Goal: Task Accomplishment & Management: Check status

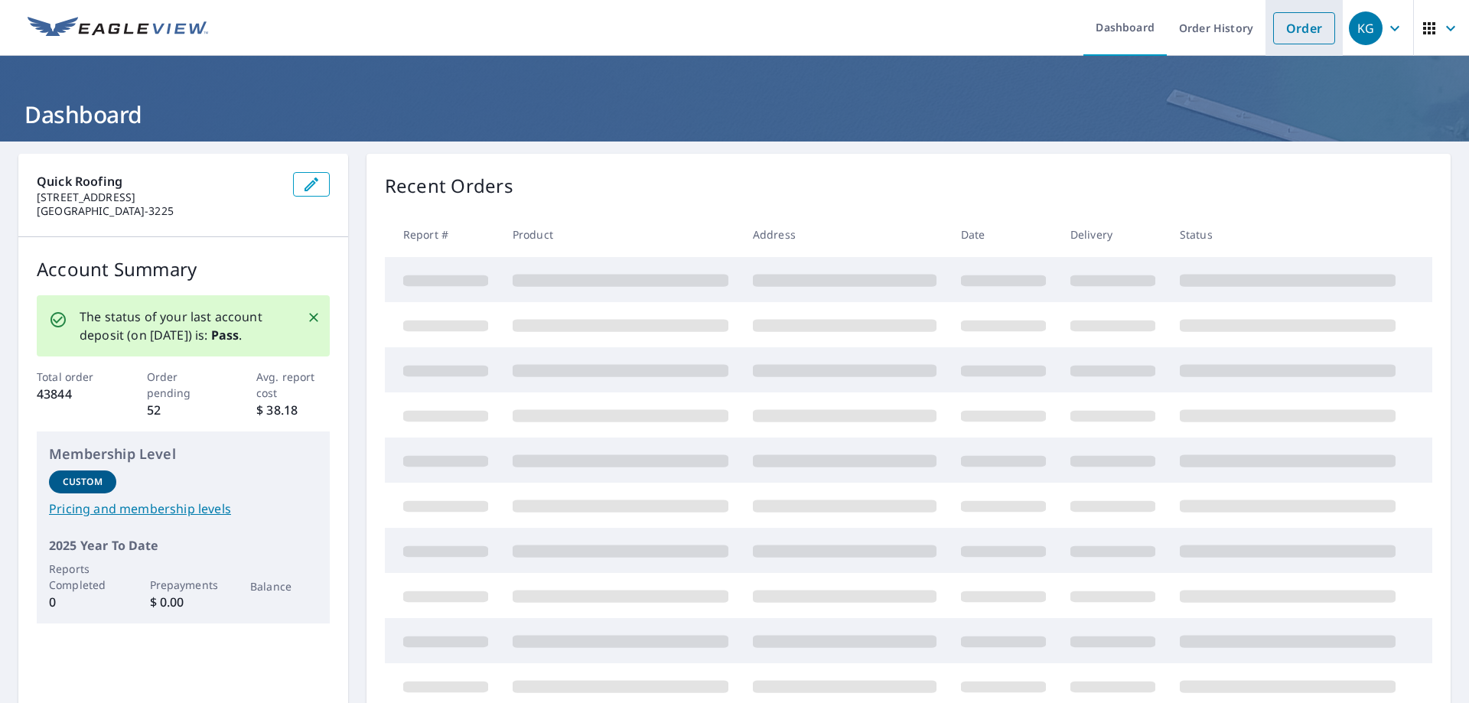
drag, startPoint x: 1297, startPoint y: 31, endPoint x: 1268, endPoint y: 41, distance: 30.7
click at [1297, 32] on link "Order" at bounding box center [1304, 28] width 62 height 32
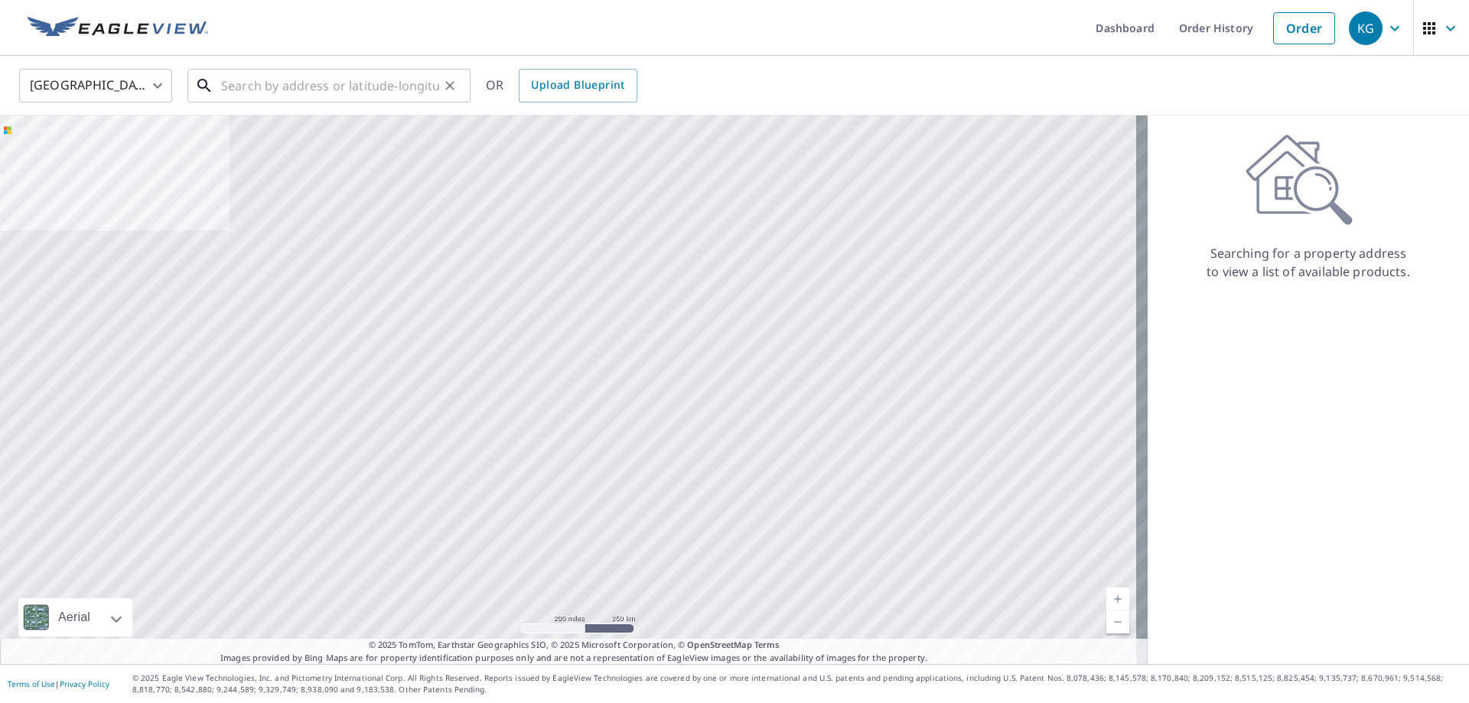
click at [360, 90] on input "text" at bounding box center [330, 85] width 218 height 43
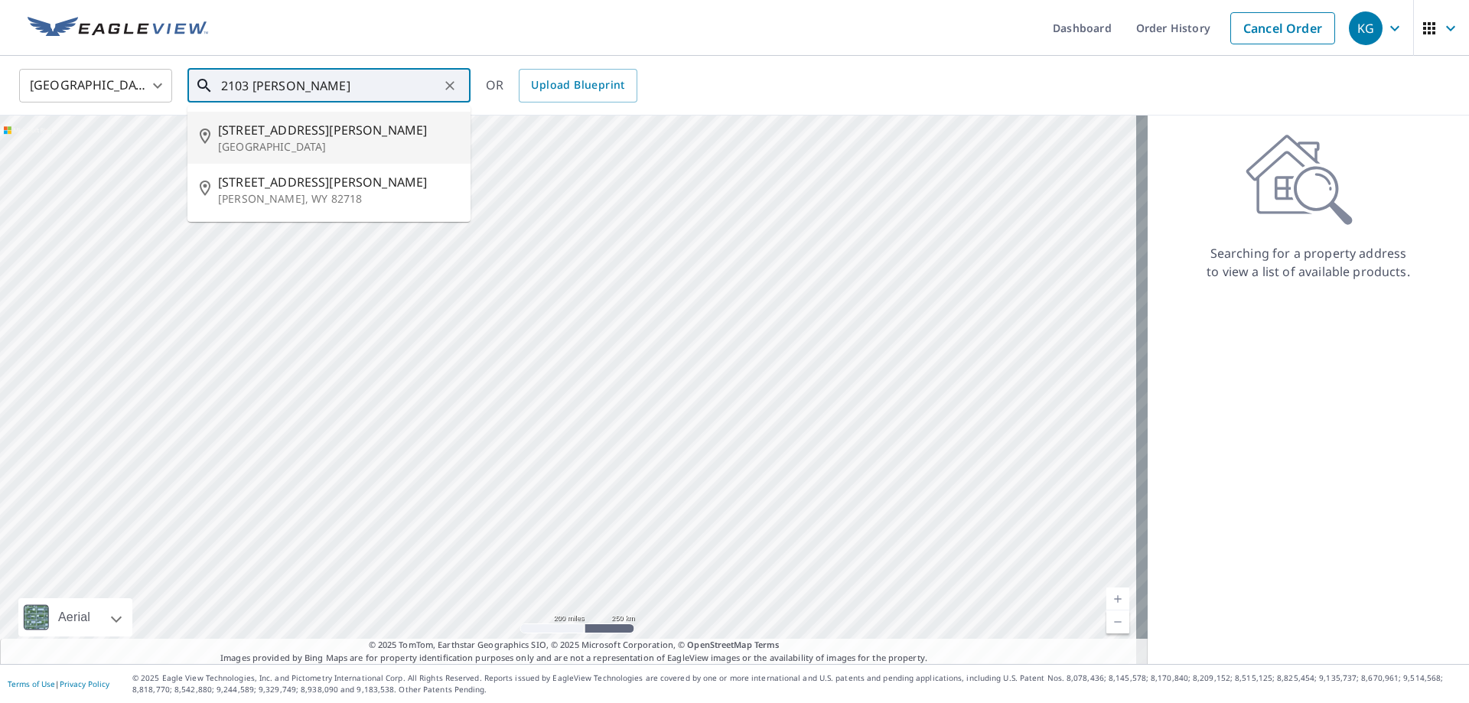
click at [265, 129] on span "[STREET_ADDRESS][PERSON_NAME]" at bounding box center [338, 130] width 240 height 18
type input "[STREET_ADDRESS][PERSON_NAME]"
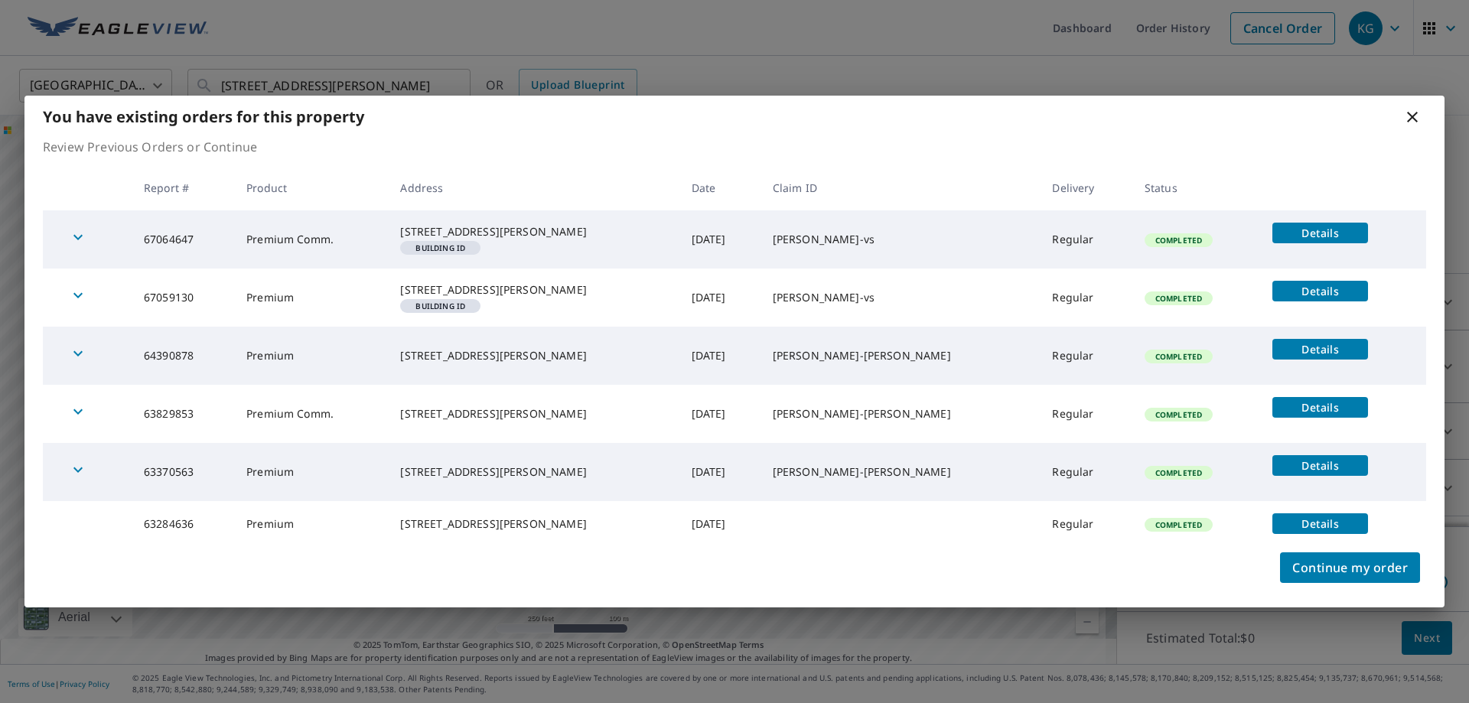
click at [1318, 284] on span "Details" at bounding box center [1320, 291] width 77 height 15
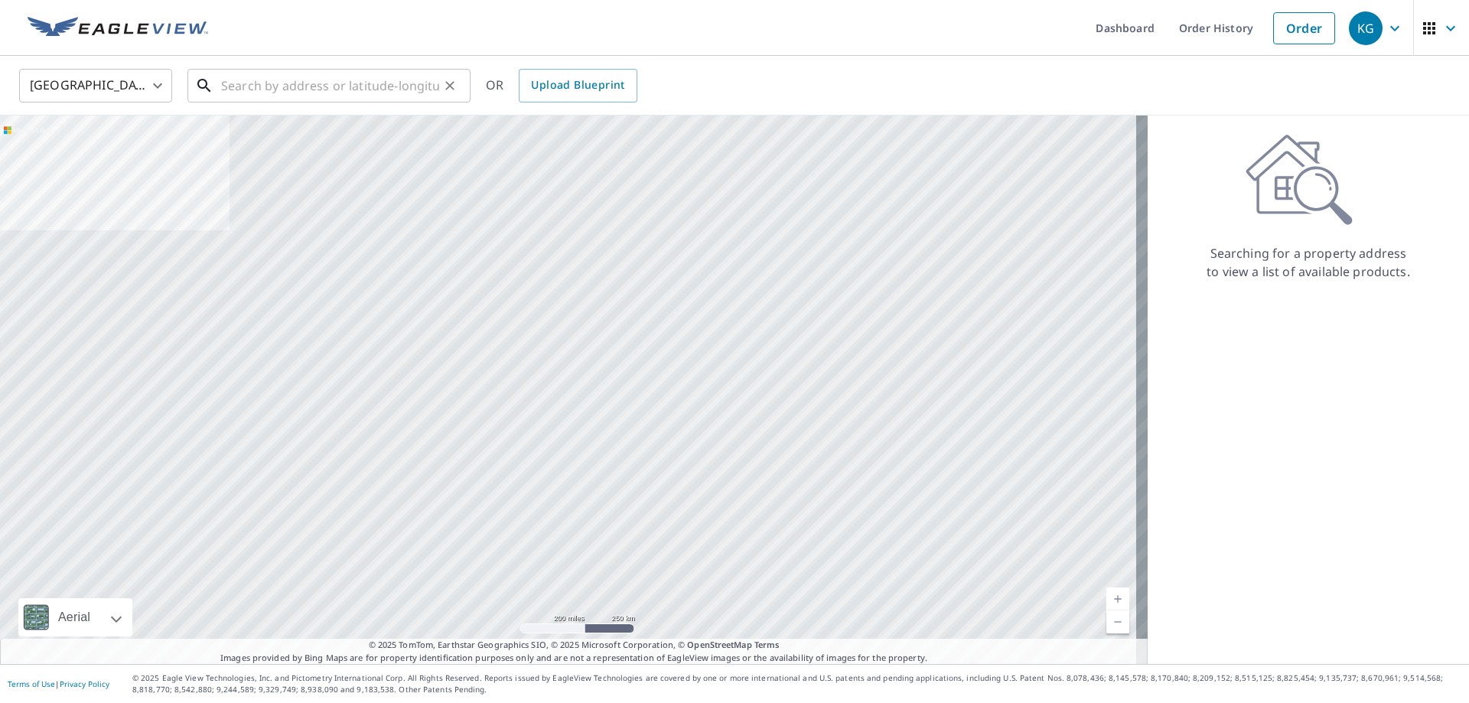
click at [381, 89] on input "text" at bounding box center [330, 85] width 218 height 43
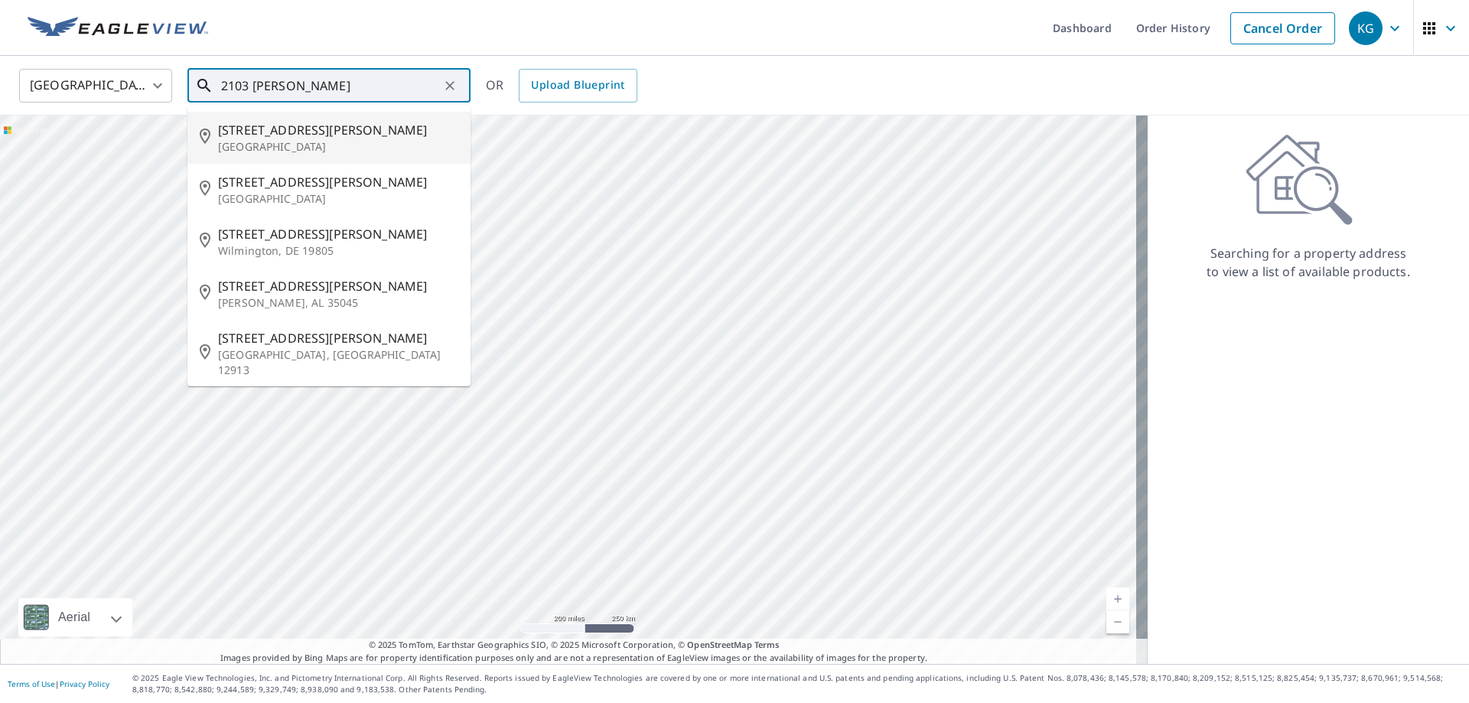
click at [321, 126] on span "[STREET_ADDRESS][PERSON_NAME]" at bounding box center [338, 130] width 240 height 18
type input "[STREET_ADDRESS][PERSON_NAME]"
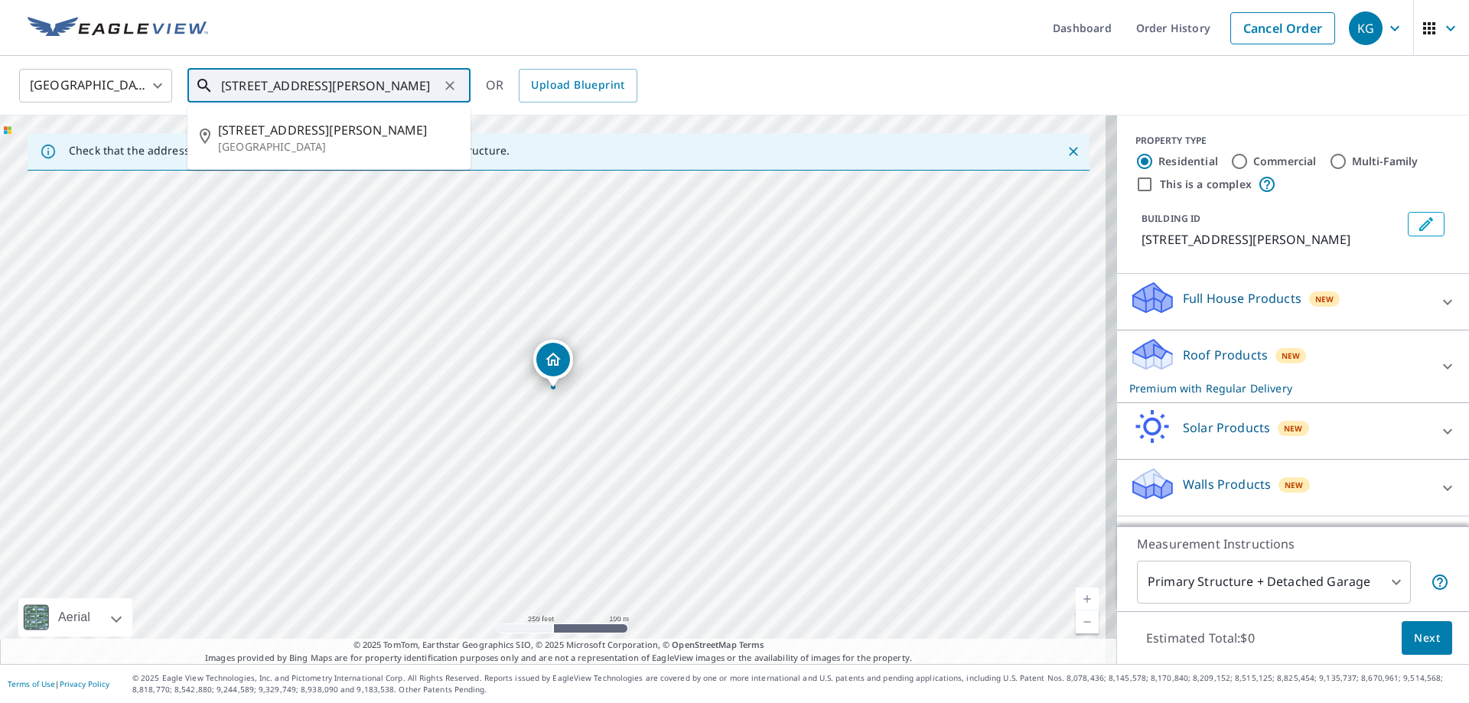
click at [439, 85] on input "[STREET_ADDRESS][PERSON_NAME]" at bounding box center [330, 85] width 218 height 43
click at [302, 127] on span "[STREET_ADDRESS][PERSON_NAME]" at bounding box center [338, 130] width 240 height 18
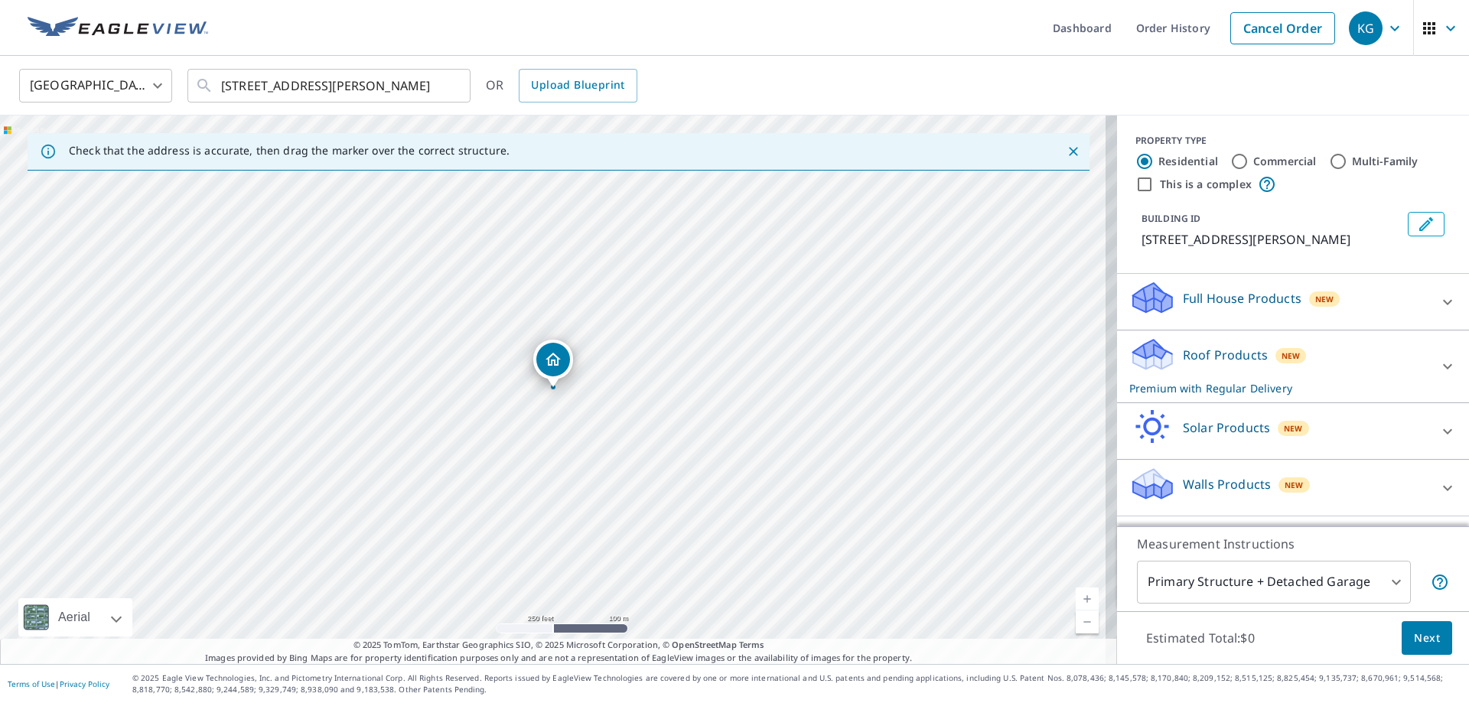
click at [1143, 81] on div "[GEOGRAPHIC_DATA] [GEOGRAPHIC_DATA] ​ [STREET_ADDRESS][PERSON_NAME] ​ OR Upload…" at bounding box center [729, 85] width 1443 height 36
drag, startPoint x: 1179, startPoint y: 28, endPoint x: 1143, endPoint y: 34, distance: 35.9
click at [1179, 28] on link "Order History" at bounding box center [1173, 28] width 99 height 56
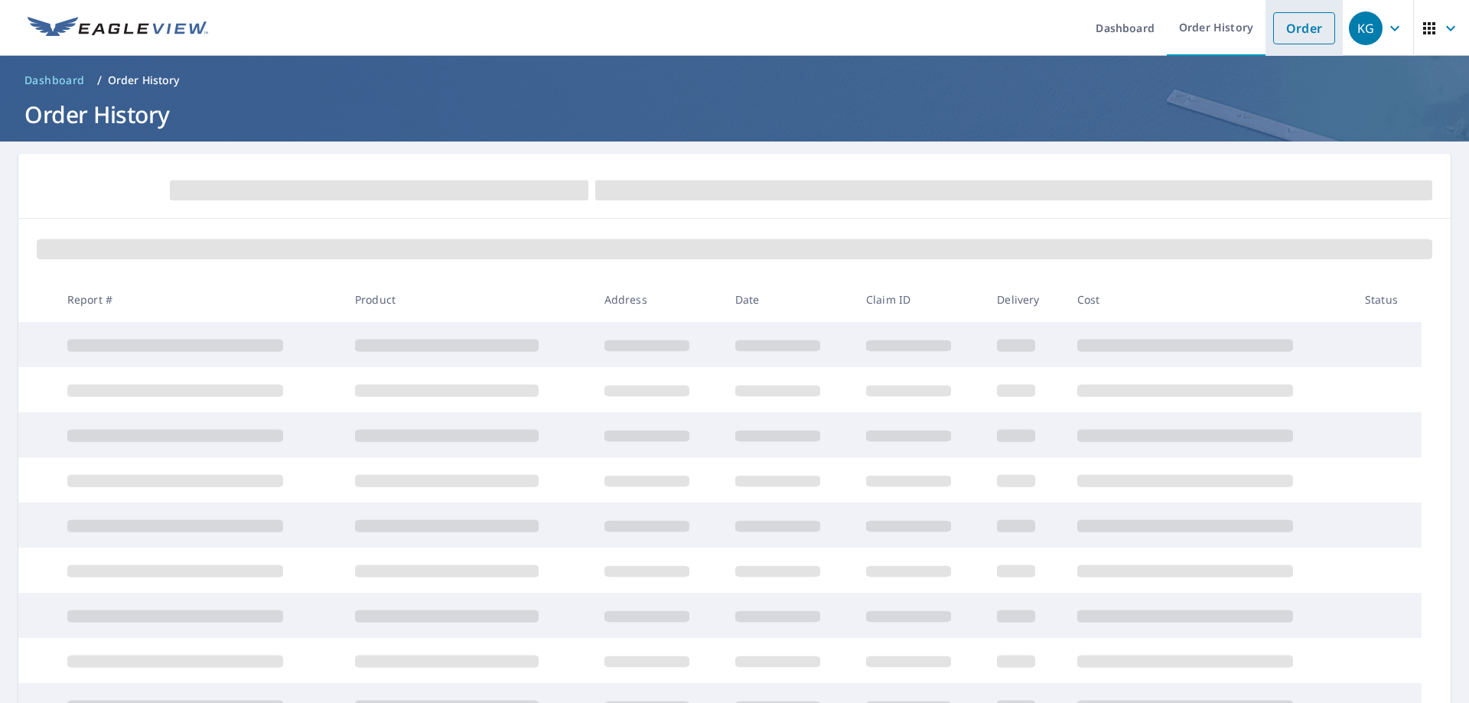
click at [1303, 31] on link "Order" at bounding box center [1304, 28] width 62 height 32
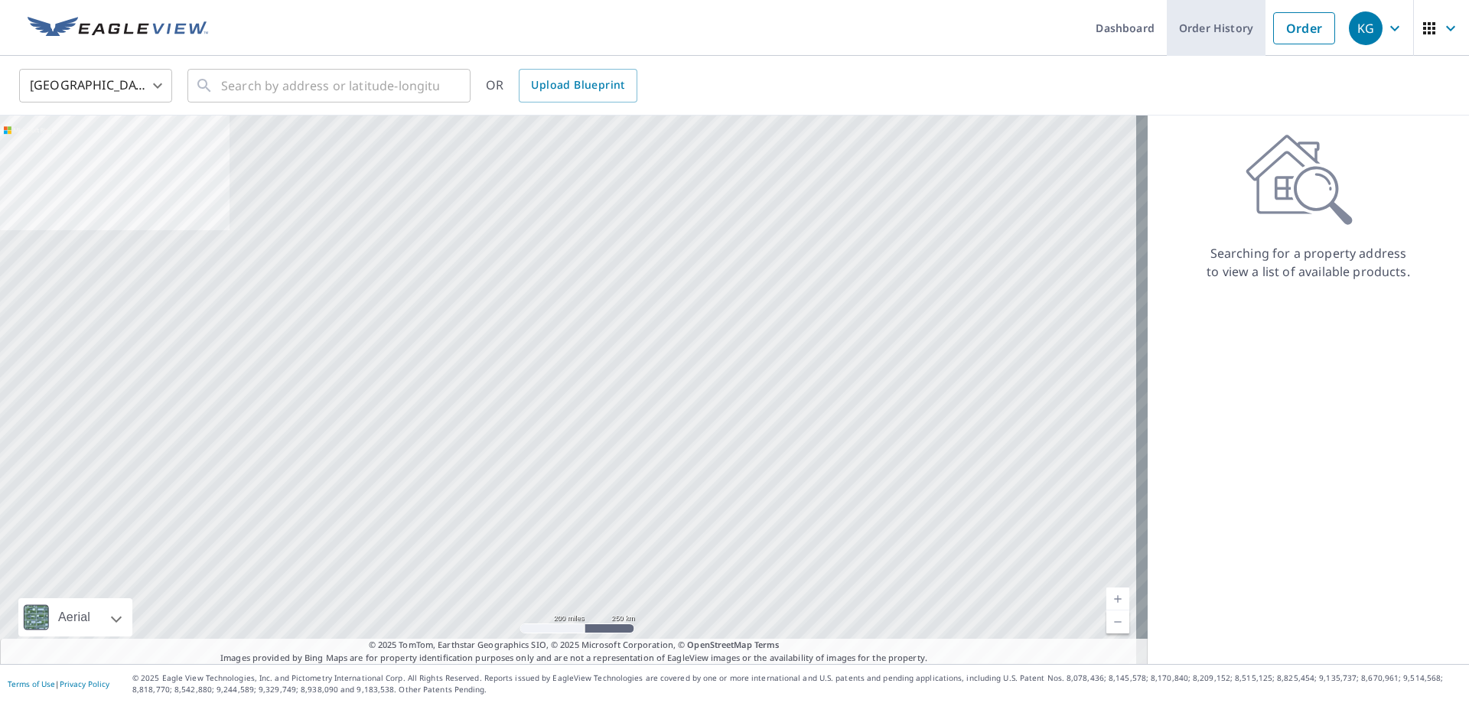
click at [1211, 29] on link "Order History" at bounding box center [1216, 28] width 99 height 56
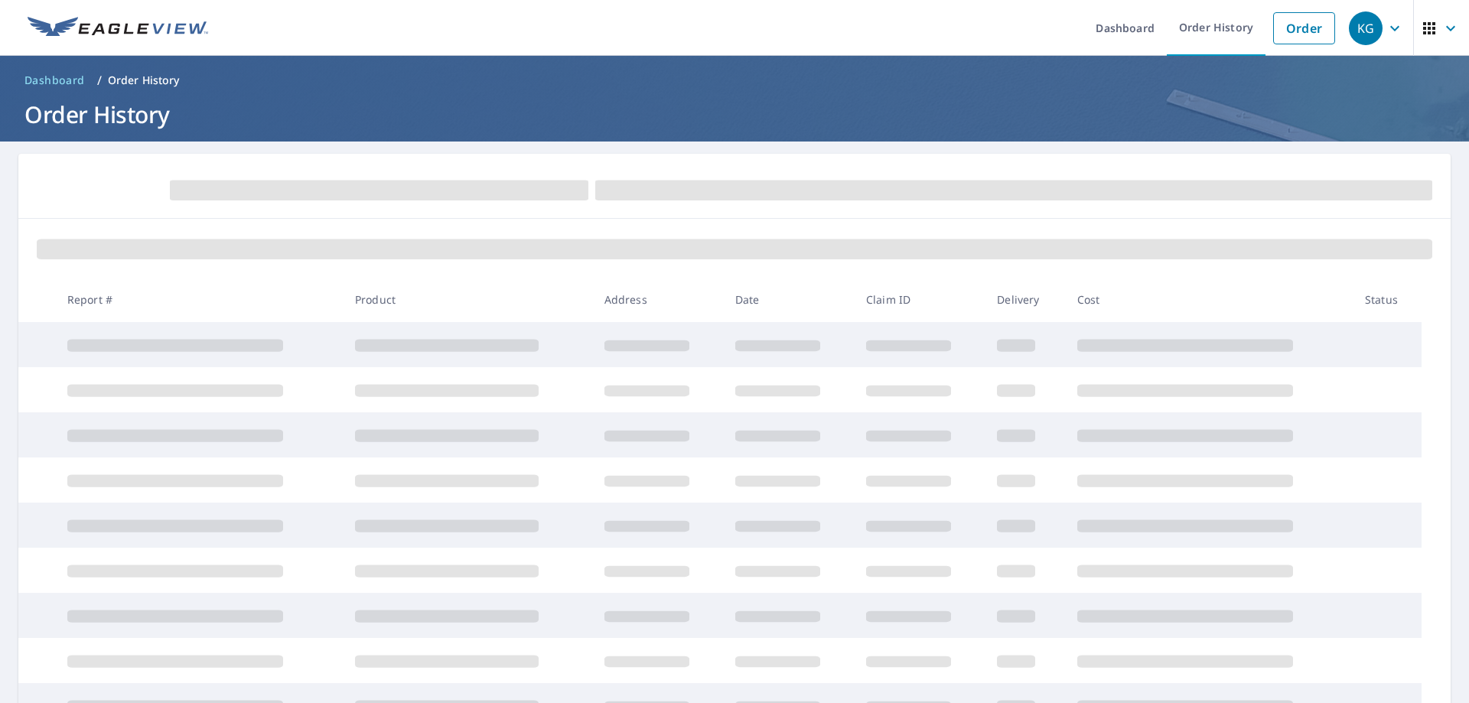
scroll to position [183, 0]
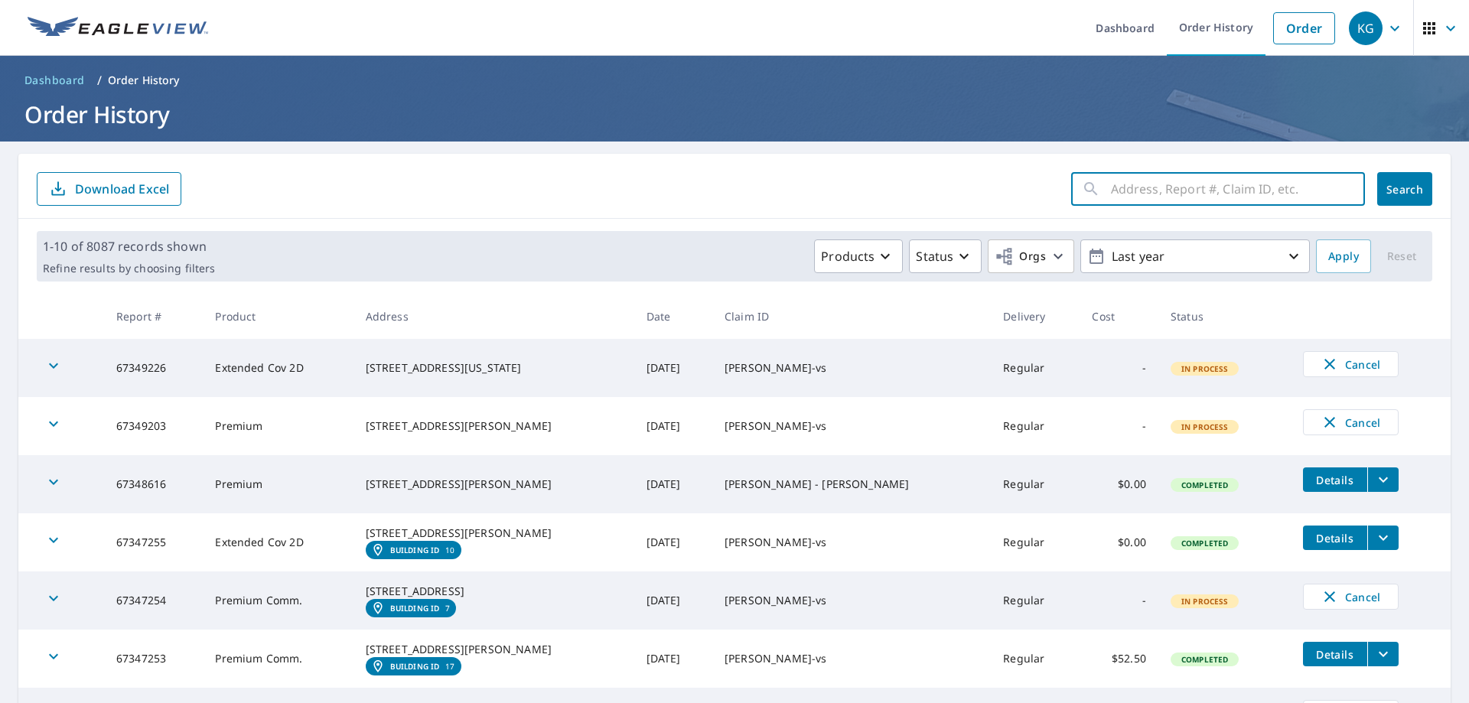
click at [1122, 201] on input "text" at bounding box center [1238, 189] width 254 height 43
type input "2103 [PERSON_NAME]"
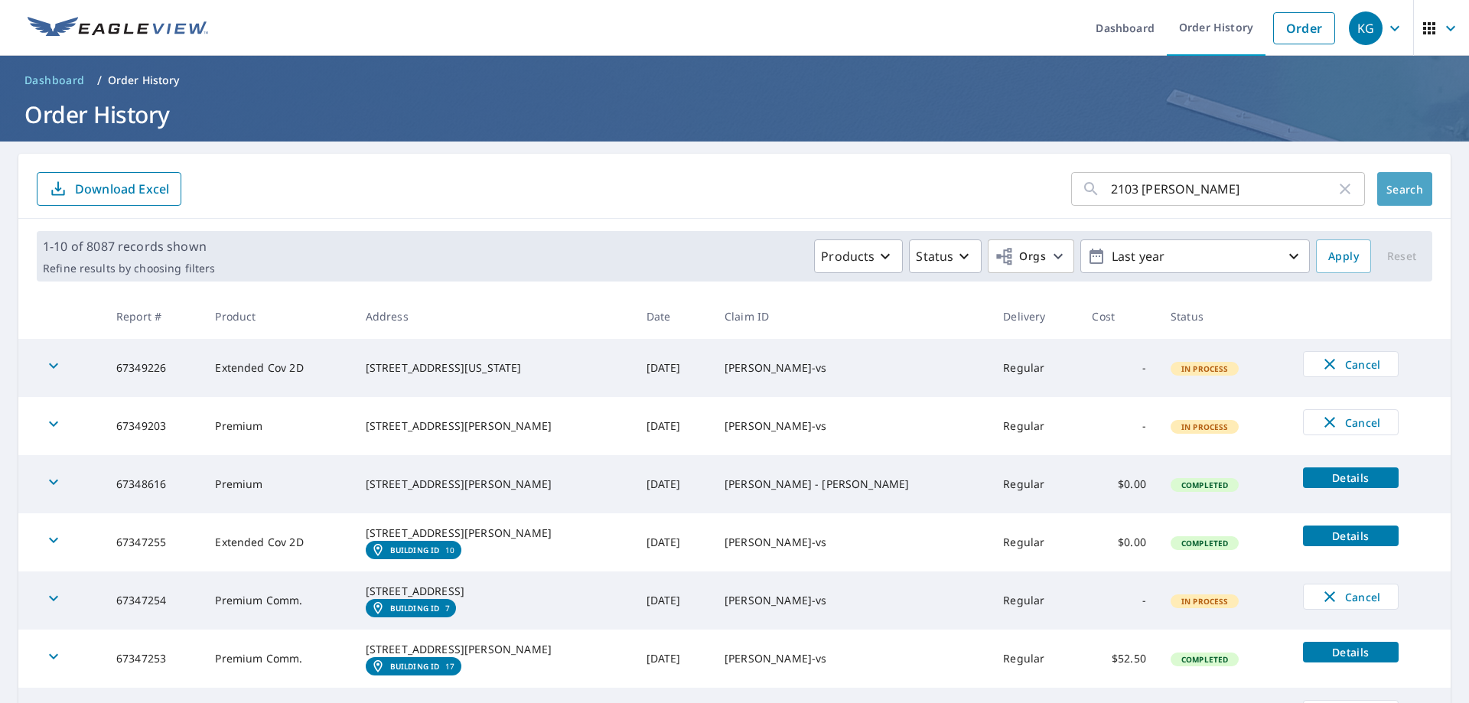
click at [1404, 195] on span "Search" at bounding box center [1405, 189] width 31 height 15
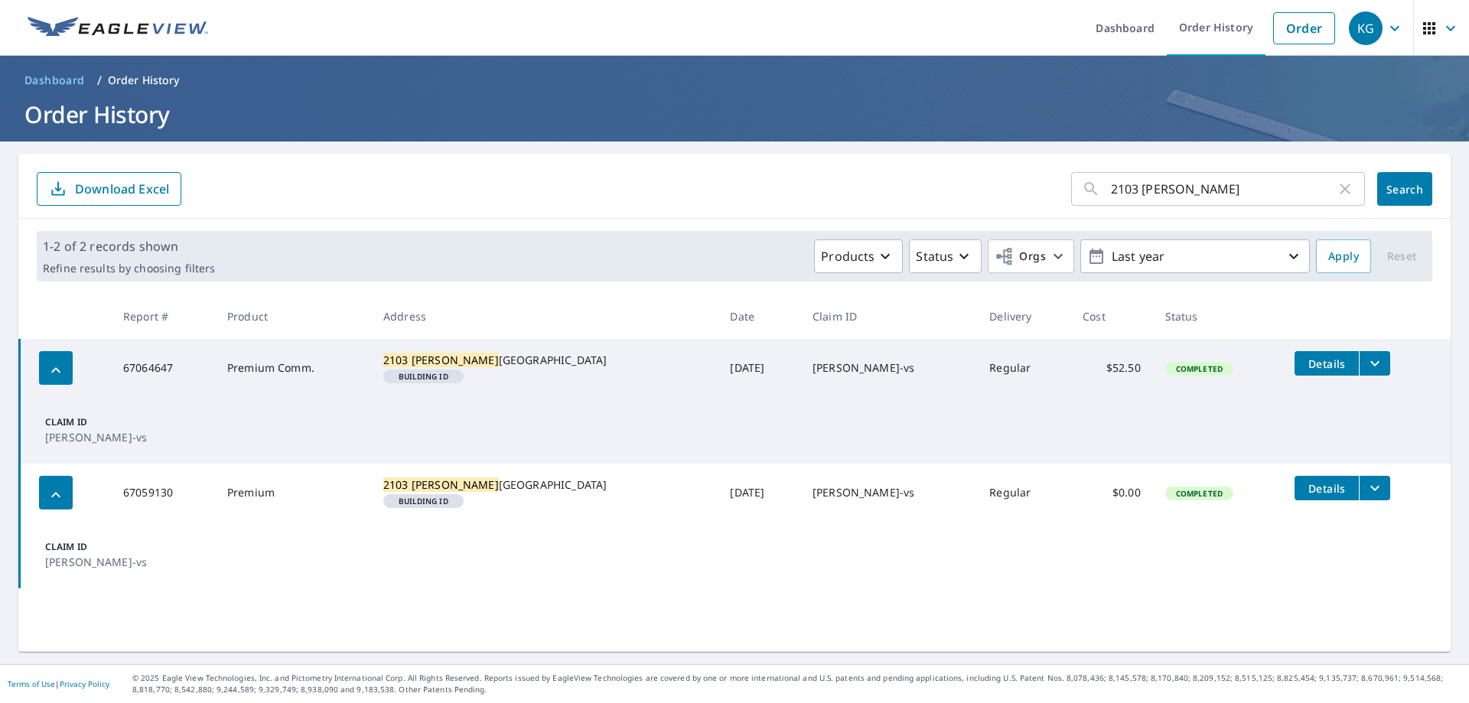
click at [1366, 367] on icon "filesDropdownBtn-67064647" at bounding box center [1375, 363] width 18 height 18
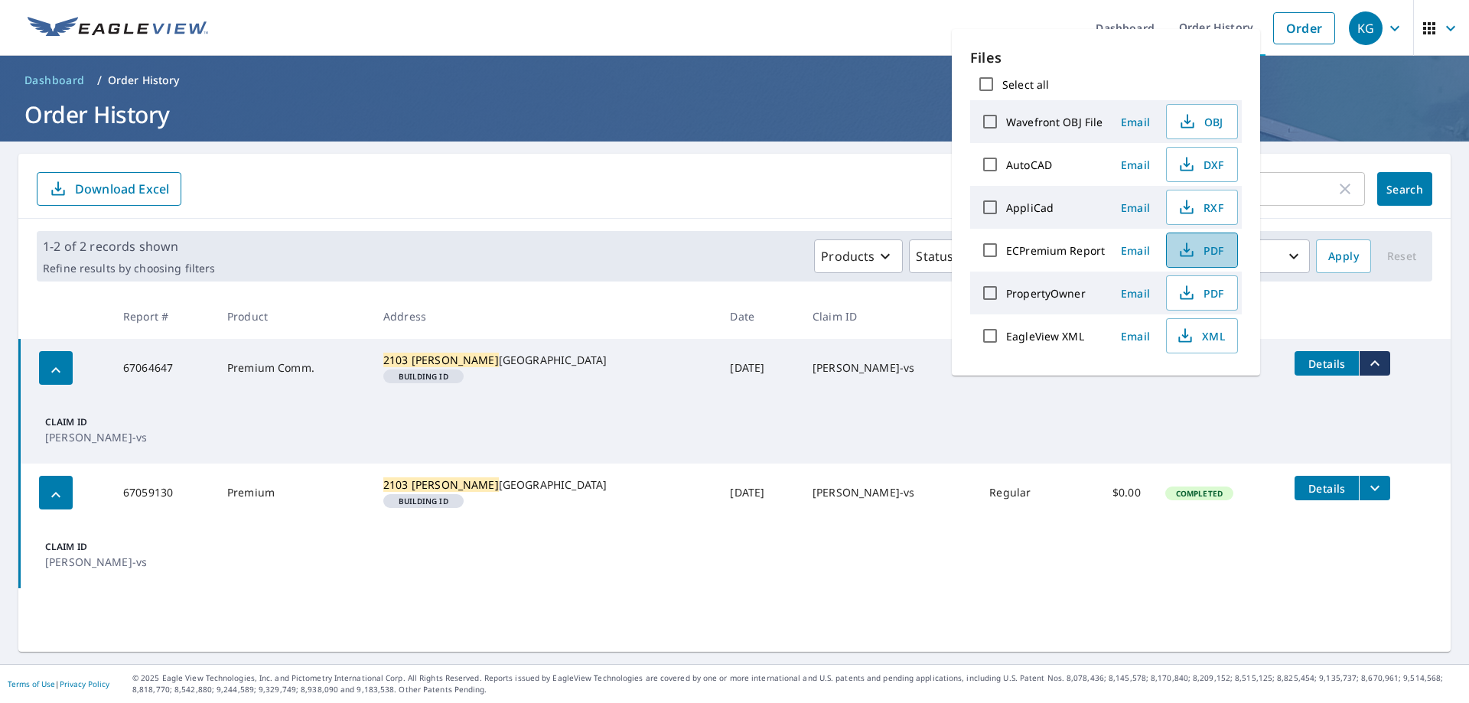
click at [1186, 243] on icon "button" at bounding box center [1187, 250] width 18 height 18
click at [1373, 30] on span "KG" at bounding box center [1378, 28] width 58 height 37
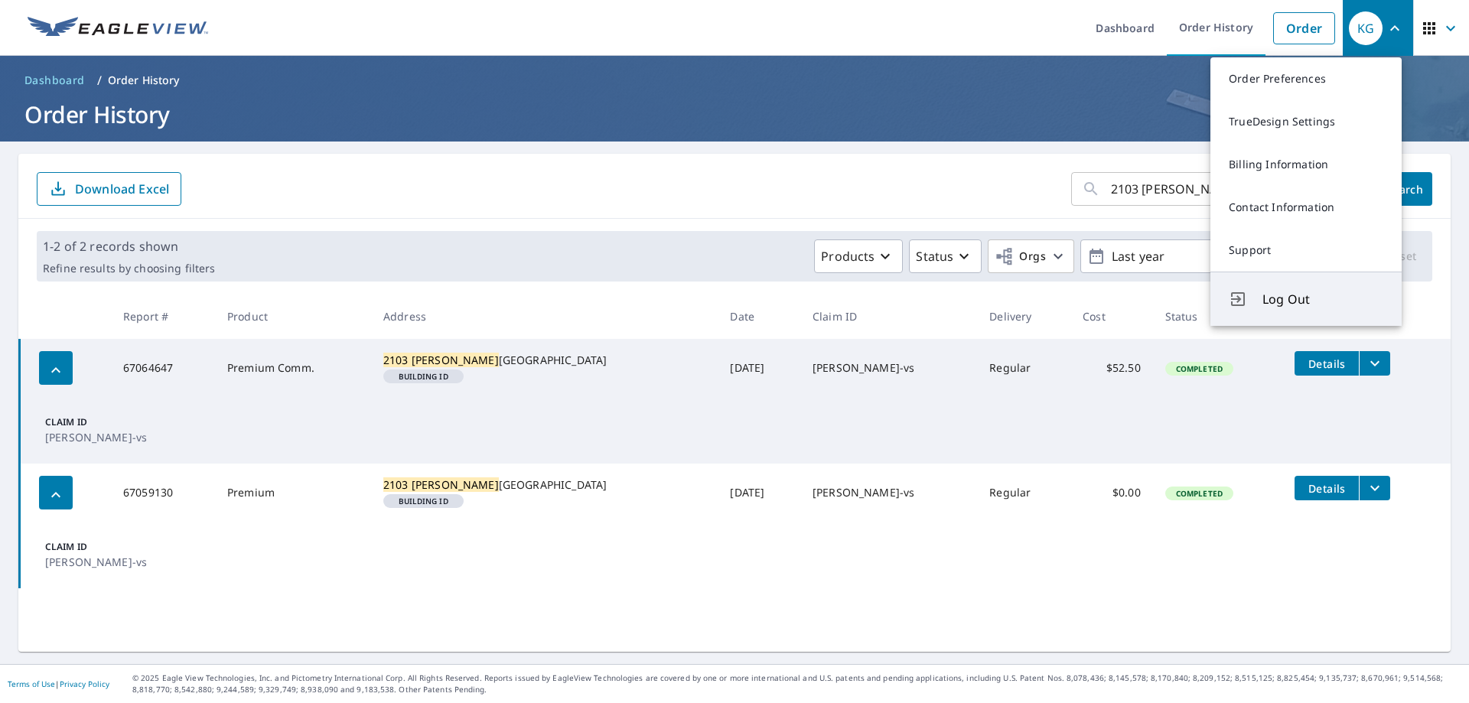
click at [1283, 297] on span "Log Out" at bounding box center [1323, 299] width 121 height 18
